Goal: Information Seeking & Learning: Learn about a topic

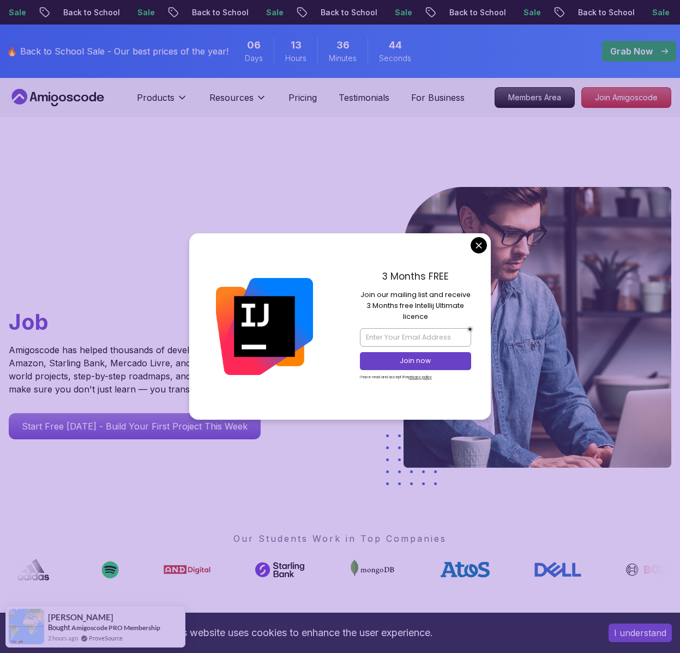
click at [531, 140] on div "Go From Learning to Hired: Master Java, Spring Boot & Cloud Skills That Get You…" at bounding box center [340, 385] width 680 height 536
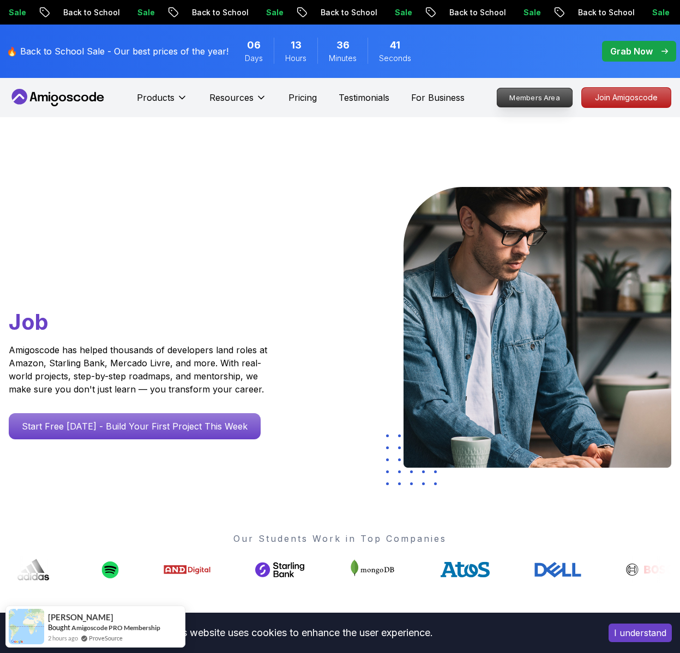
click at [525, 90] on p "Members Area" at bounding box center [534, 97] width 75 height 19
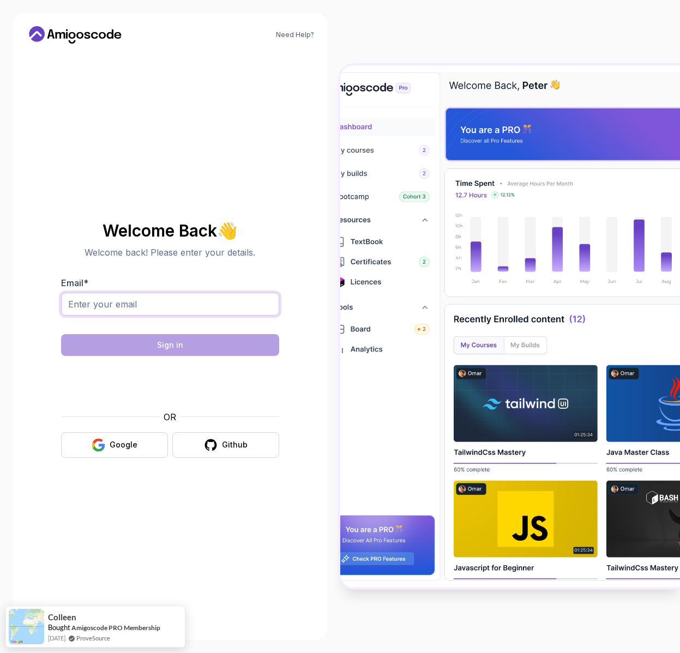
click at [229, 304] on input "Email *" at bounding box center [170, 304] width 218 height 23
type input "[EMAIL_ADDRESS][DOMAIN_NAME]"
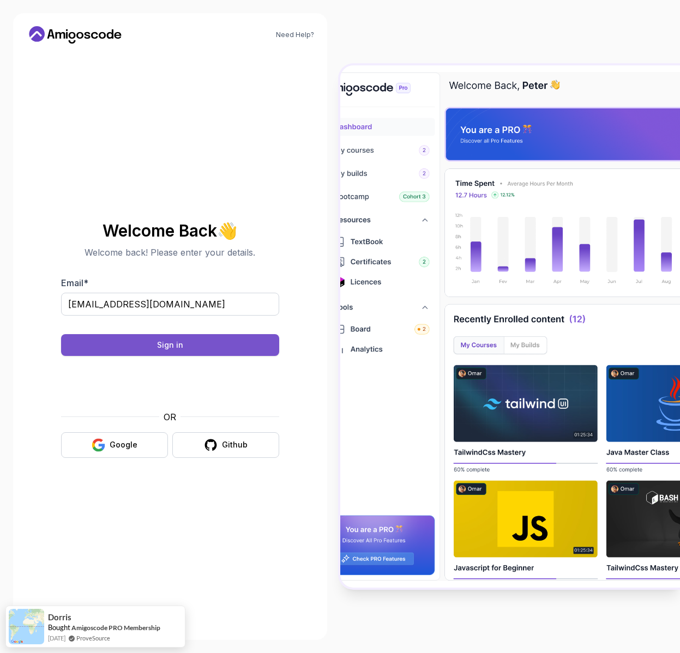
click at [215, 345] on button "Sign in" at bounding box center [170, 345] width 218 height 22
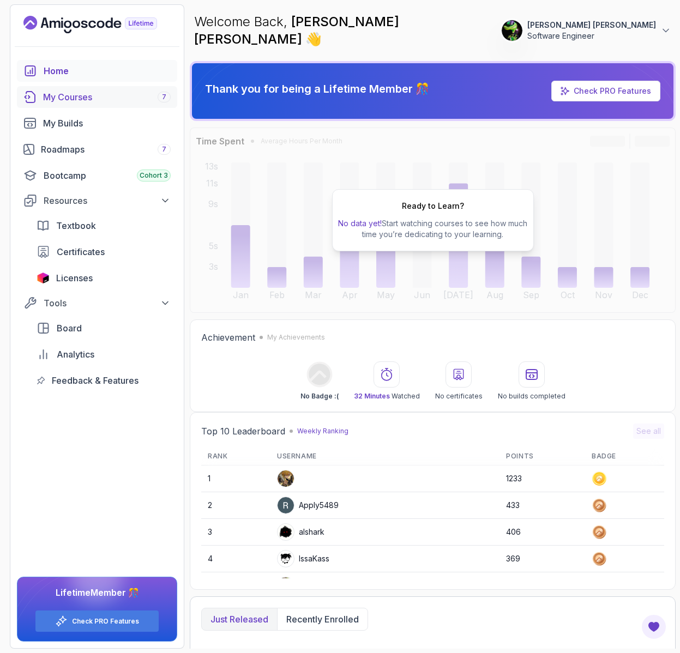
click at [96, 101] on div "My Courses 7" at bounding box center [107, 96] width 128 height 13
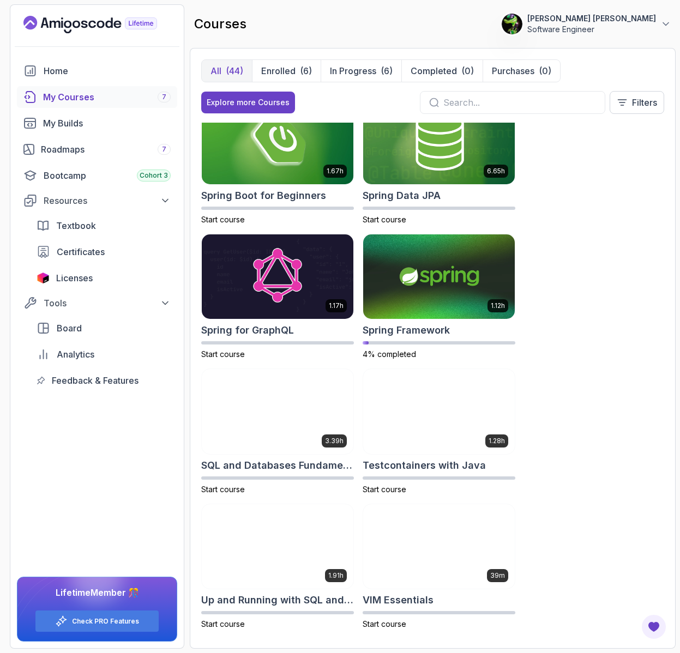
scroll to position [2458, 0]
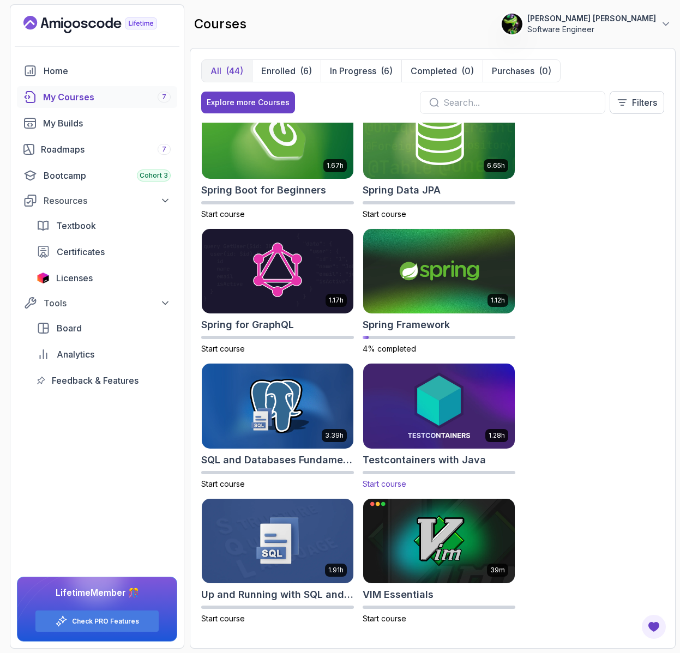
click at [455, 409] on img at bounding box center [438, 405] width 159 height 89
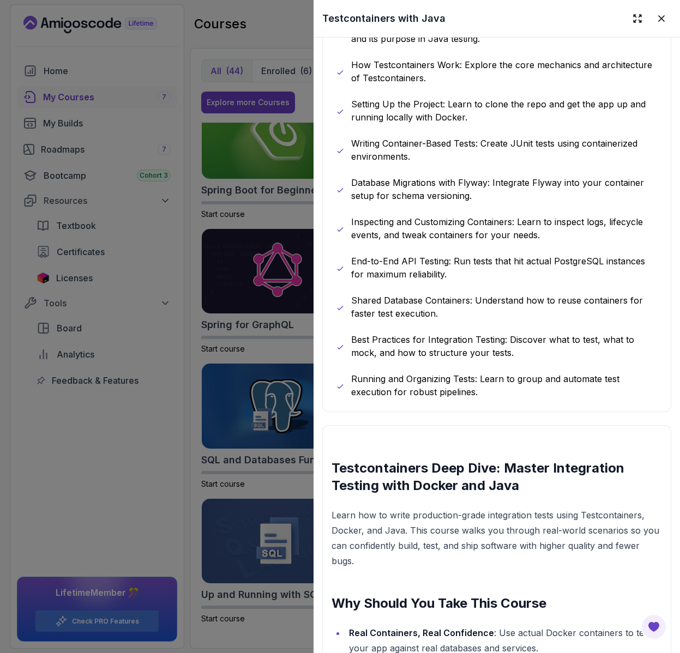
scroll to position [477, 0]
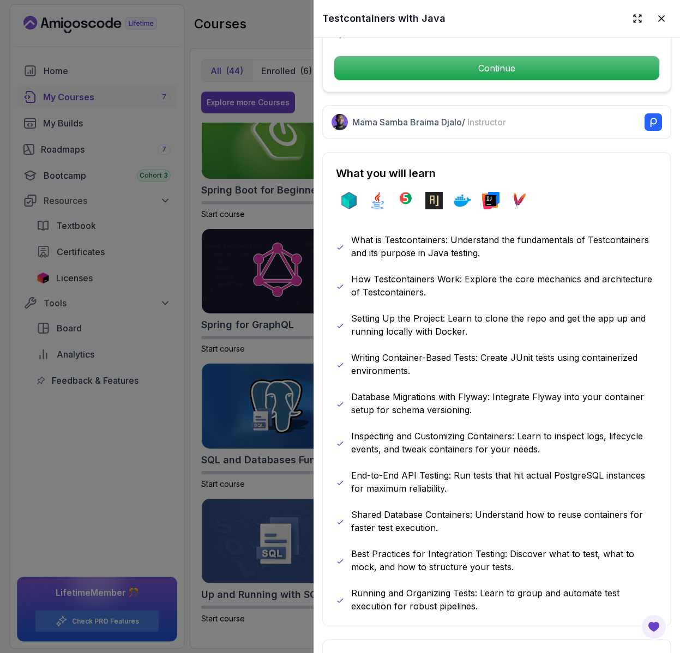
click at [294, 207] on div at bounding box center [340, 326] width 680 height 653
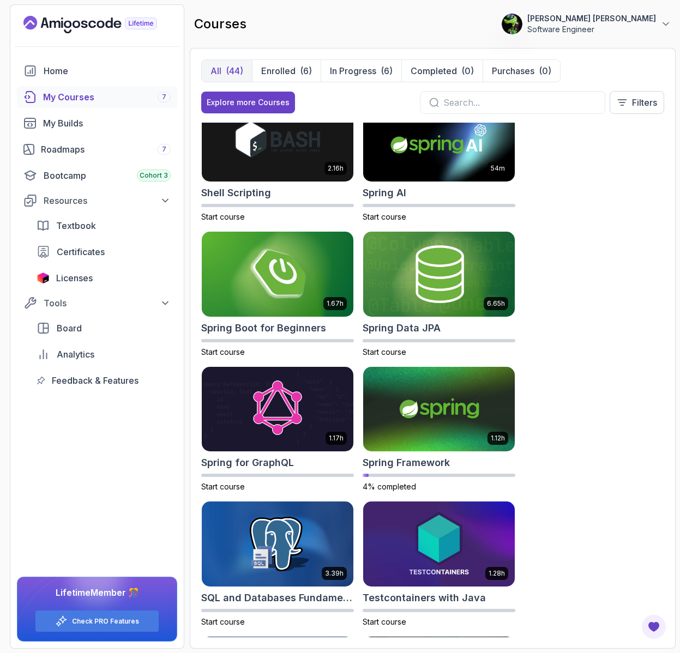
scroll to position [2306, 0]
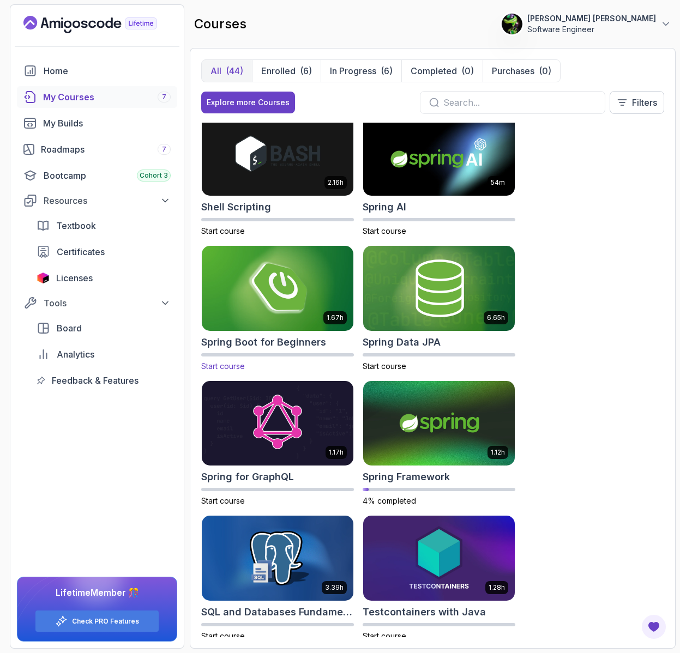
click at [307, 272] on img at bounding box center [277, 288] width 159 height 89
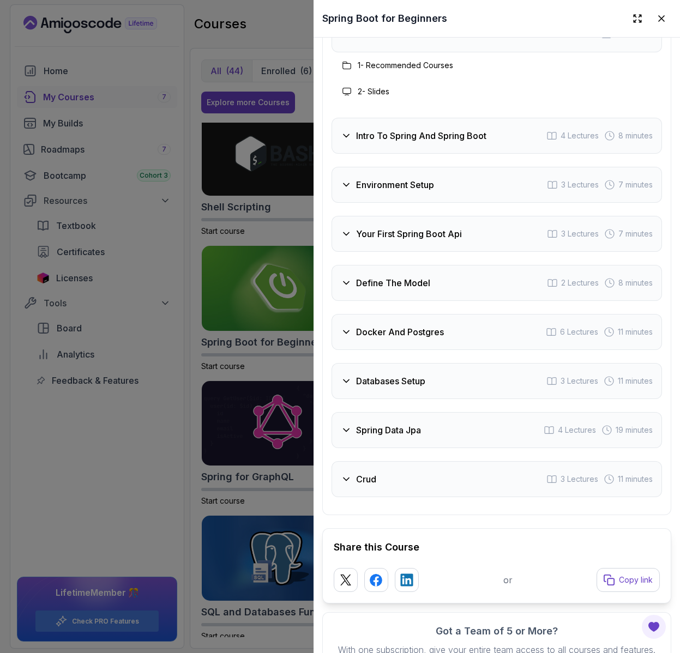
scroll to position [1792, 0]
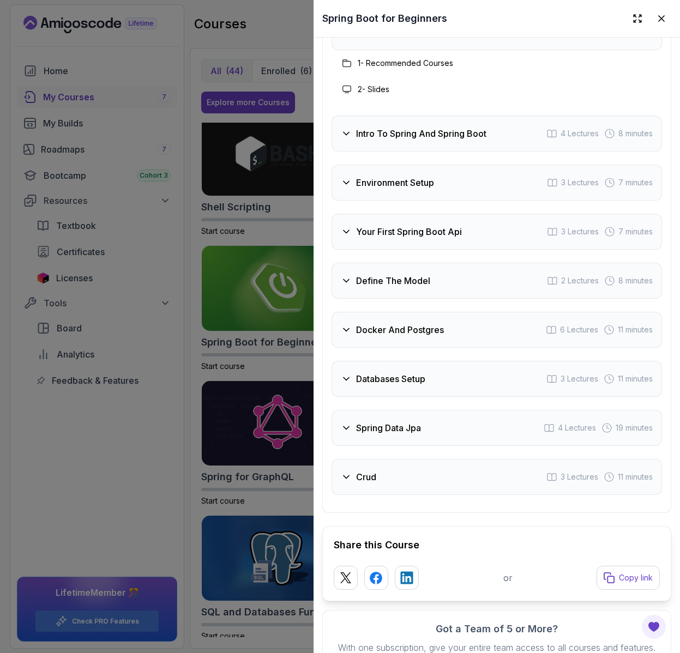
click at [463, 323] on div "Docker And Postgres 6 Lectures 11 minutes" at bounding box center [496, 330] width 330 height 36
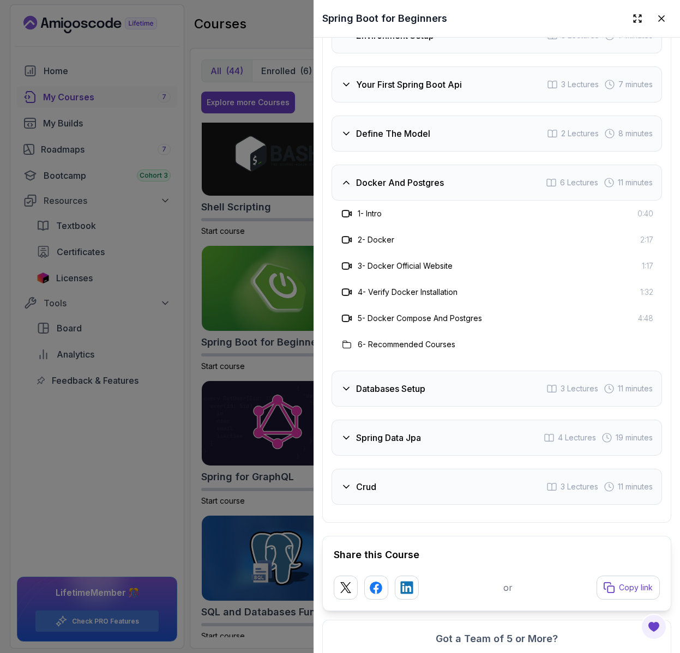
scroll to position [1888, 0]
click at [468, 377] on div "Databases Setup 3 Lectures 11 minutes" at bounding box center [496, 388] width 330 height 36
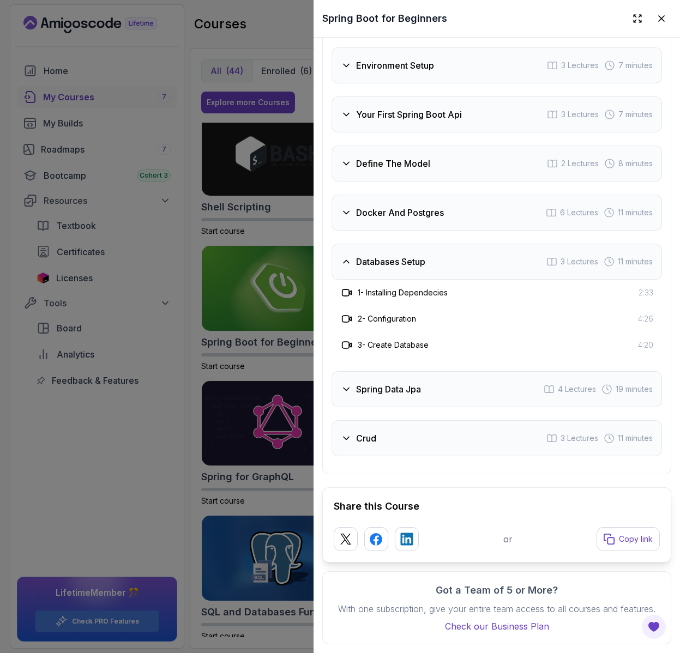
scroll to position [1857, 0]
click at [485, 262] on div "Databases Setup 3 Lectures 11 minutes" at bounding box center [496, 262] width 330 height 36
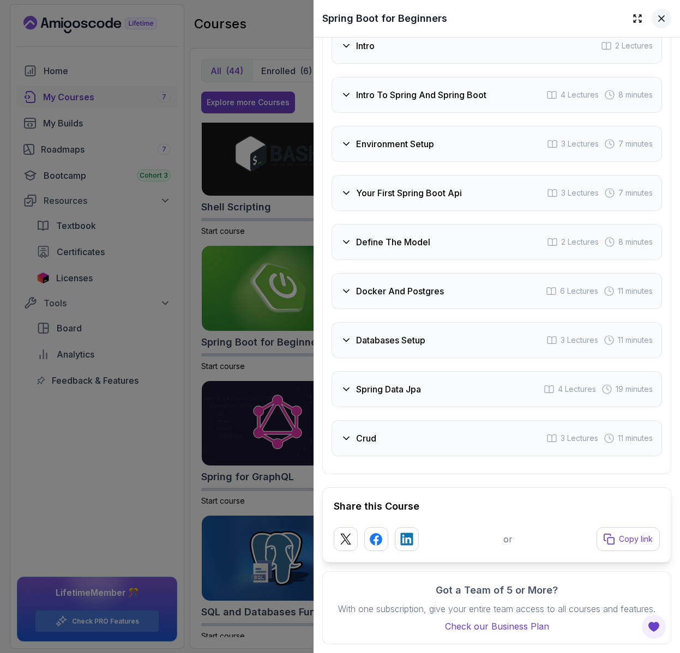
click at [662, 22] on icon at bounding box center [661, 18] width 11 height 11
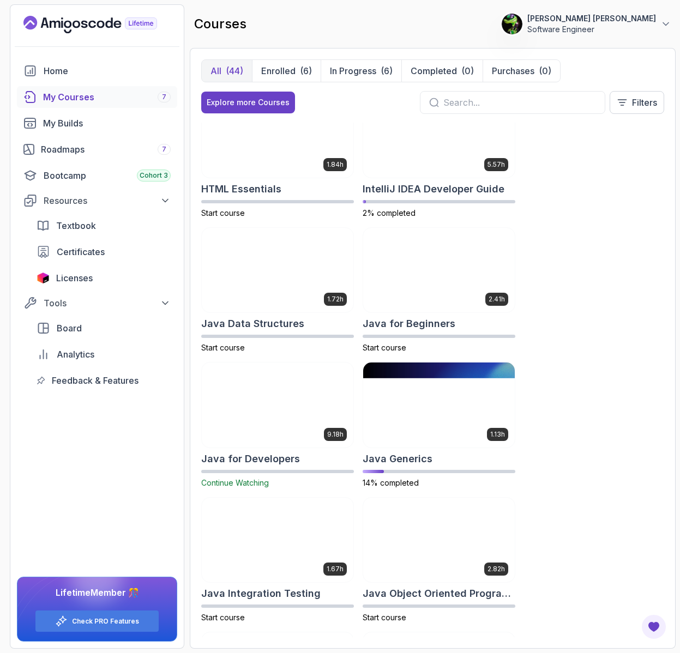
scroll to position [848, 0]
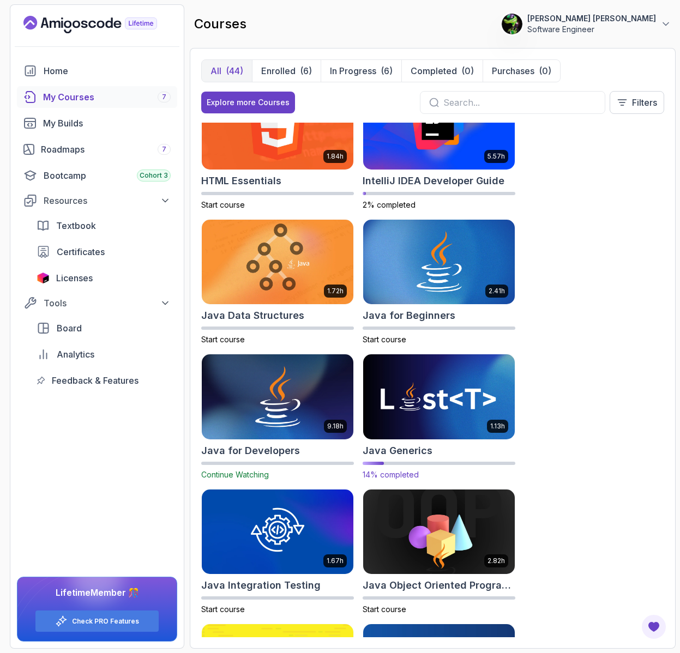
click at [449, 426] on img at bounding box center [438, 396] width 159 height 89
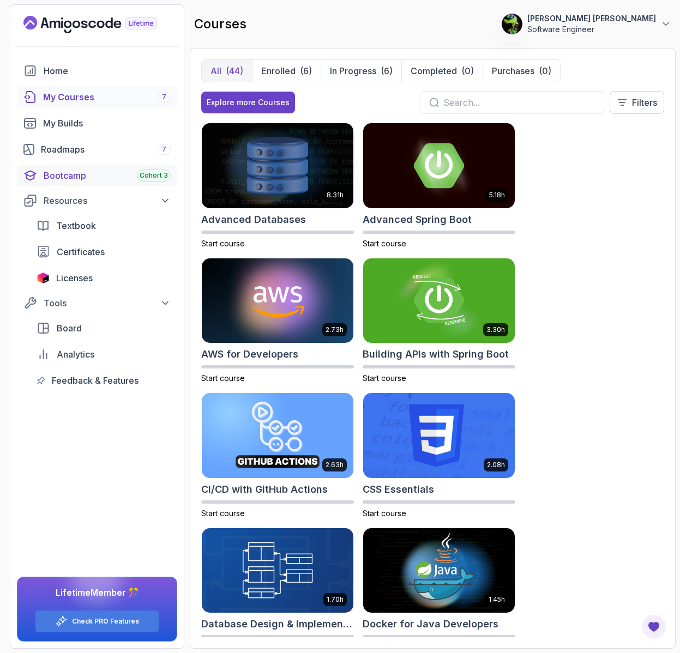
click at [93, 176] on div "Bootcamp Cohort 3" at bounding box center [107, 175] width 127 height 13
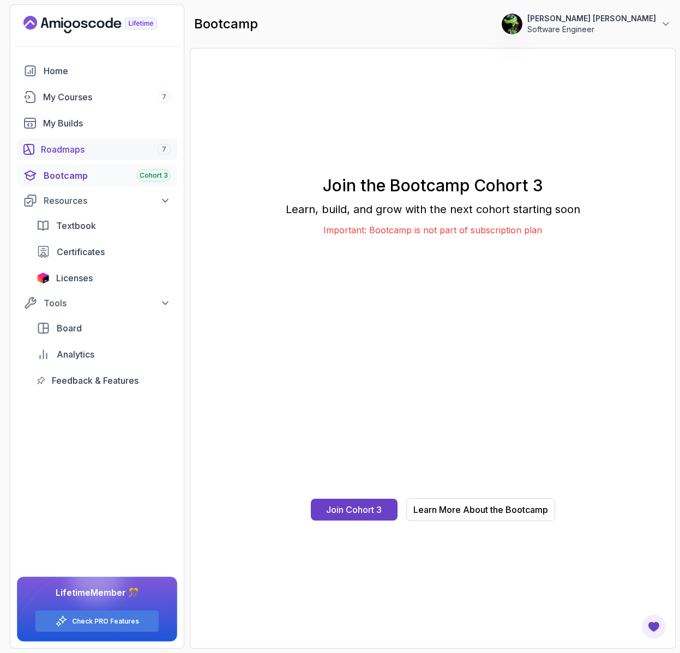
click at [119, 145] on div "Roadmaps 7" at bounding box center [106, 149] width 130 height 13
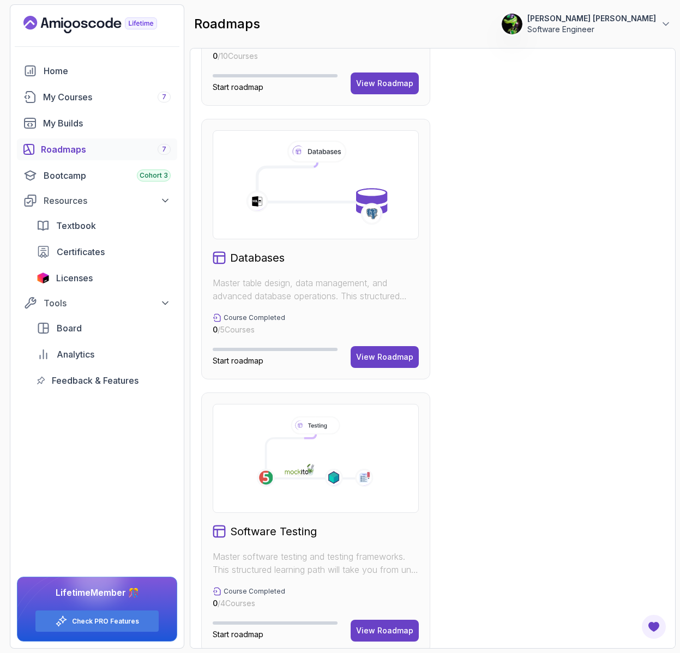
scroll to position [1325, 0]
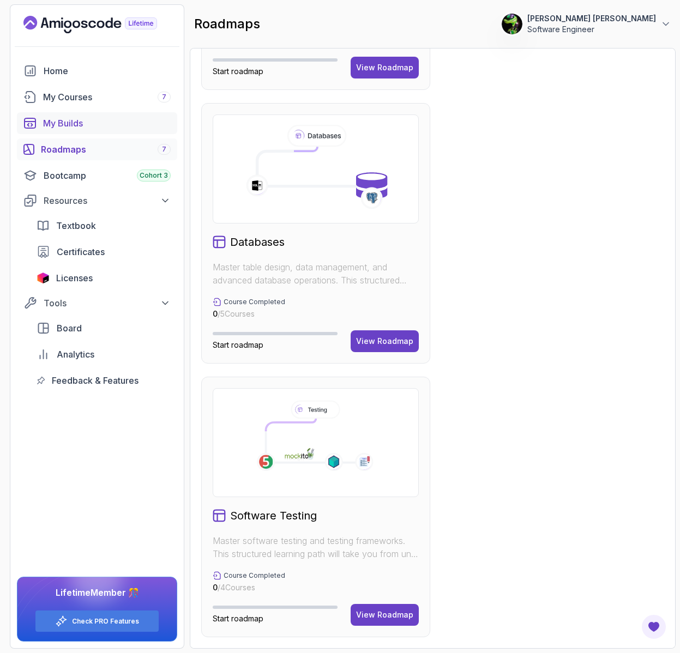
click at [102, 122] on div "My Builds" at bounding box center [107, 123] width 128 height 13
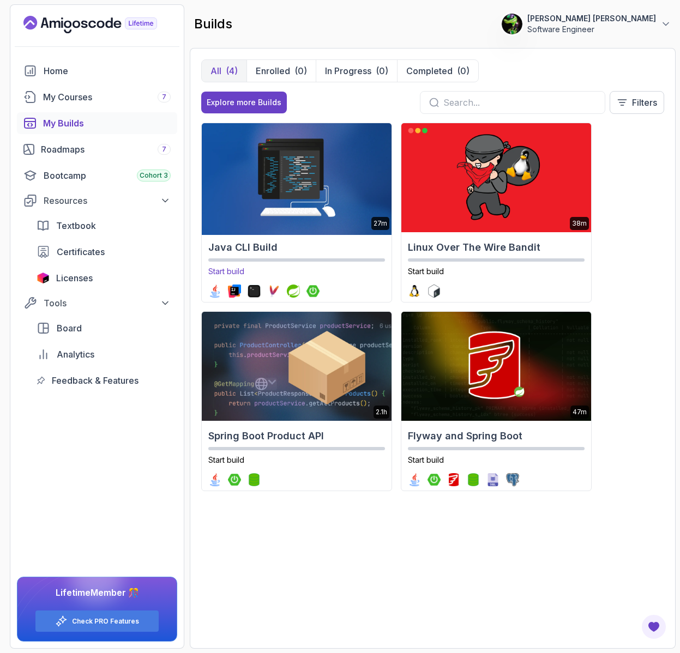
click at [272, 264] on div "Start build" at bounding box center [296, 267] width 177 height 19
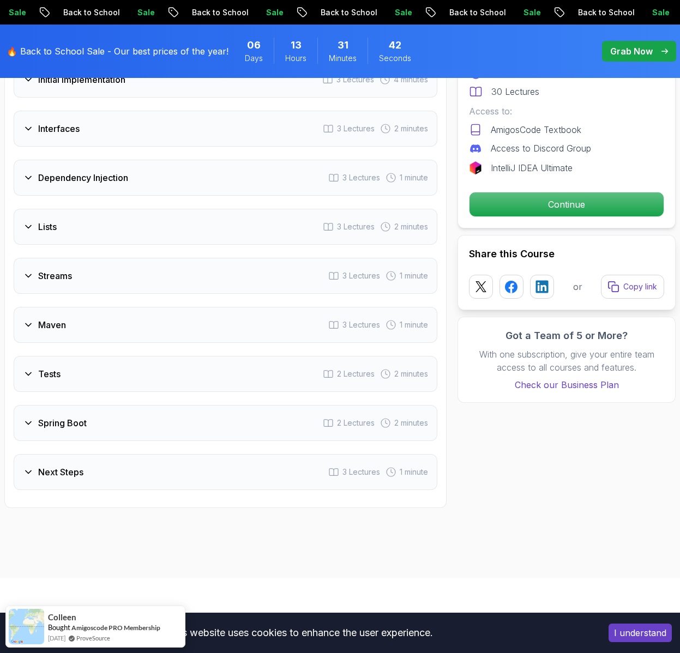
scroll to position [1615, 0]
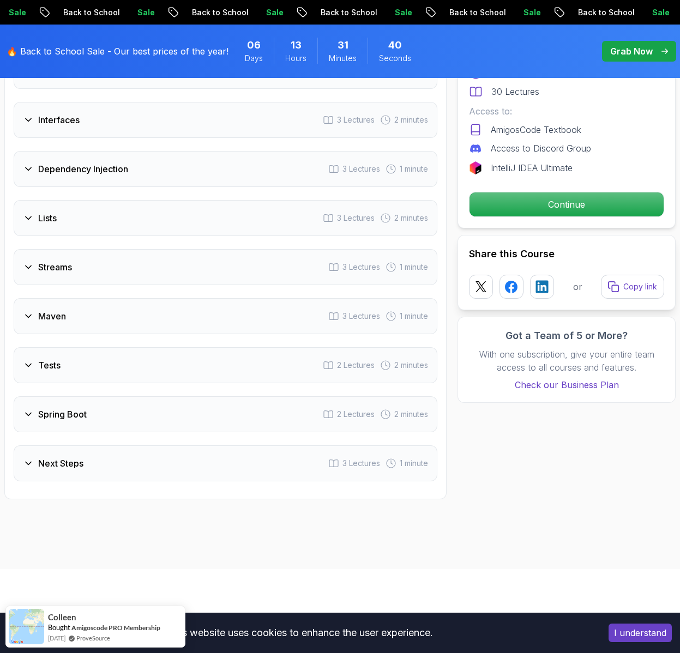
click at [245, 314] on div "Maven 3 Lectures 1 minute" at bounding box center [226, 316] width 424 height 36
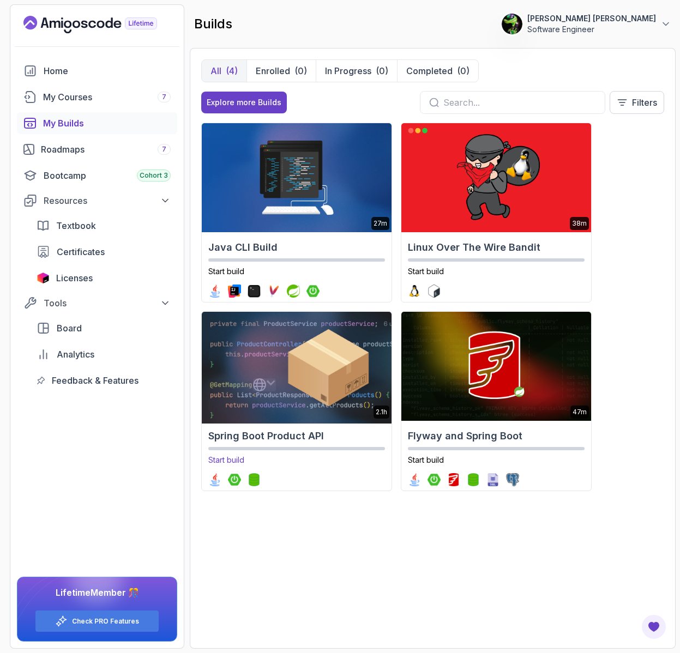
click at [255, 424] on div "Spring Boot Product API Start build" at bounding box center [297, 457] width 190 height 66
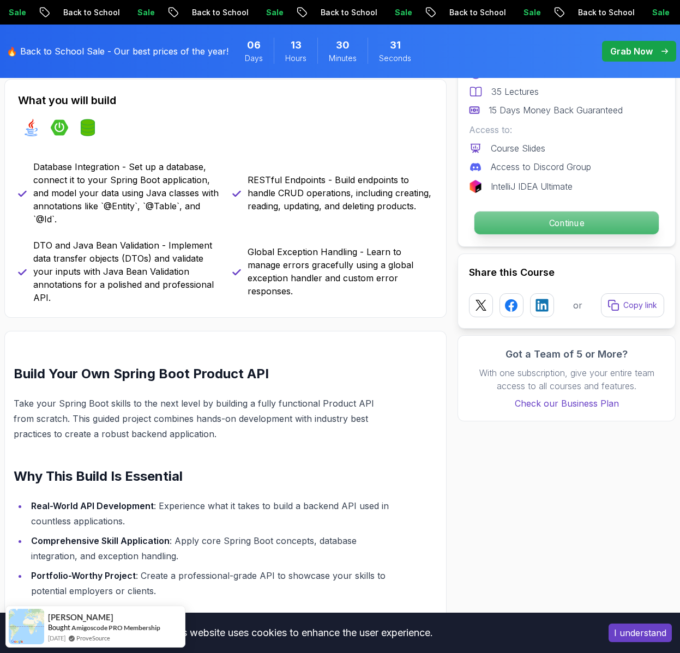
scroll to position [408, 0]
